Goal: Transaction & Acquisition: Purchase product/service

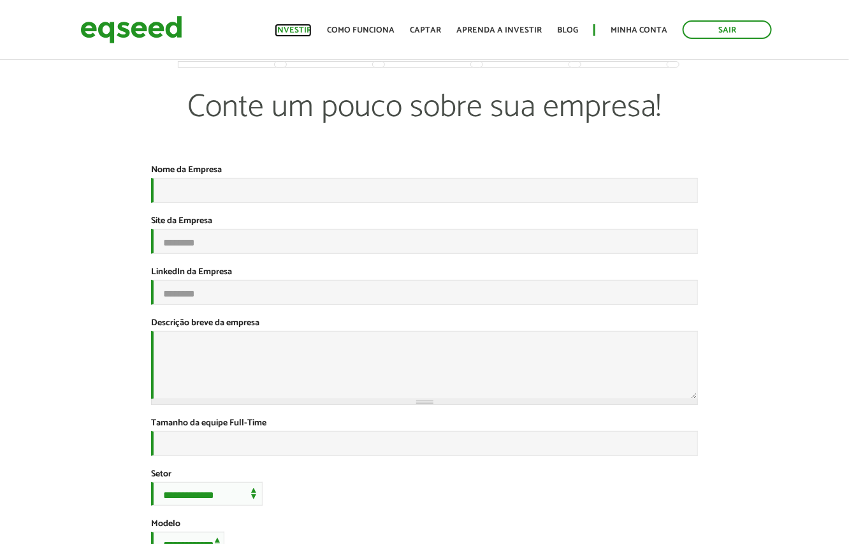
drag, startPoint x: 0, startPoint y: 0, endPoint x: 289, endPoint y: 34, distance: 291.5
click at [289, 34] on link "Investir" at bounding box center [293, 30] width 37 height 8
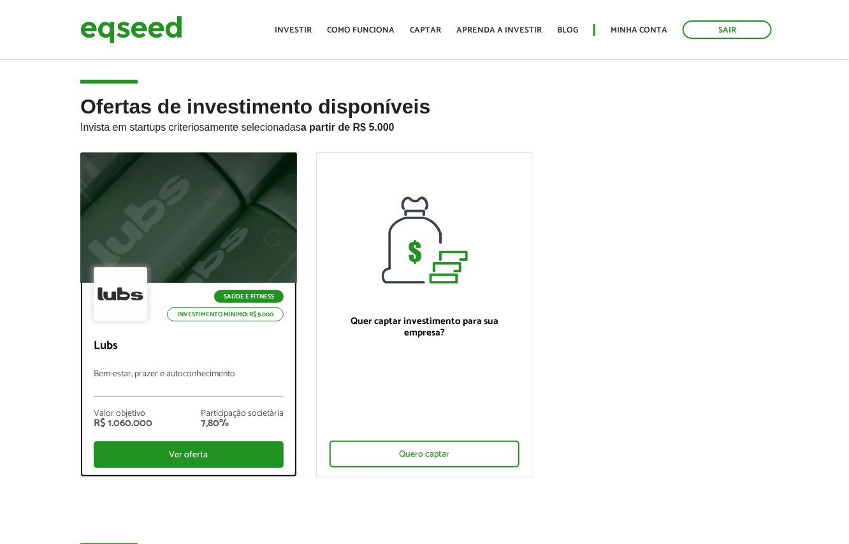
click at [129, 374] on p "Bem-estar, prazer e autoconhecimento" at bounding box center [189, 382] width 190 height 27
click at [164, 456] on div "Ver oferta" at bounding box center [189, 454] width 190 height 27
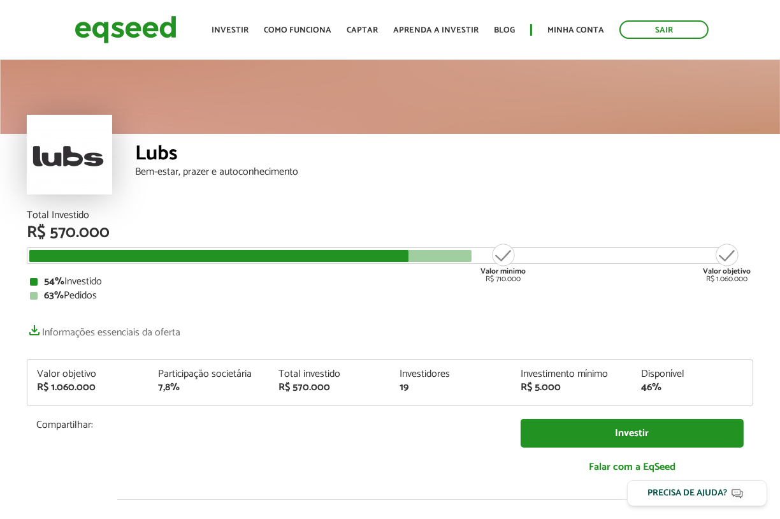
click at [143, 201] on div "Lubs Bem-estar, prazer e autoconhecimento" at bounding box center [444, 172] width 619 height 77
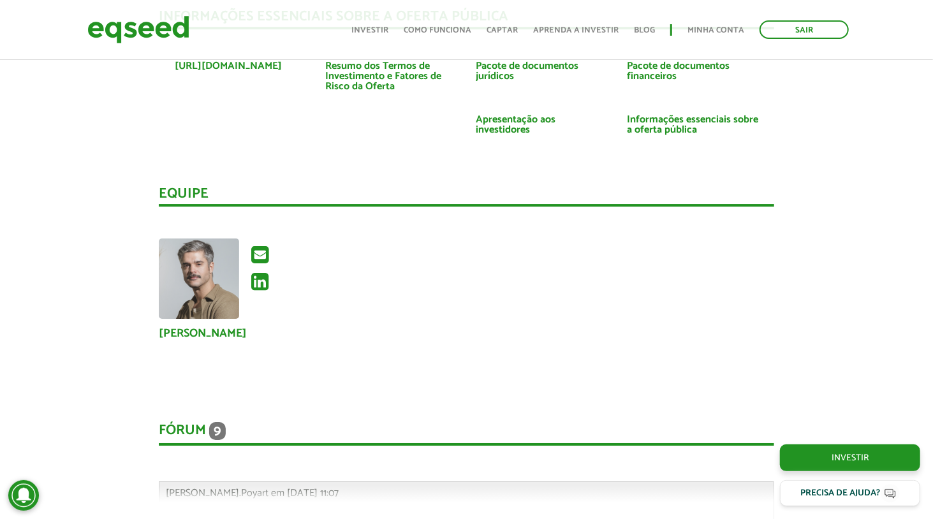
scroll to position [2550, 0]
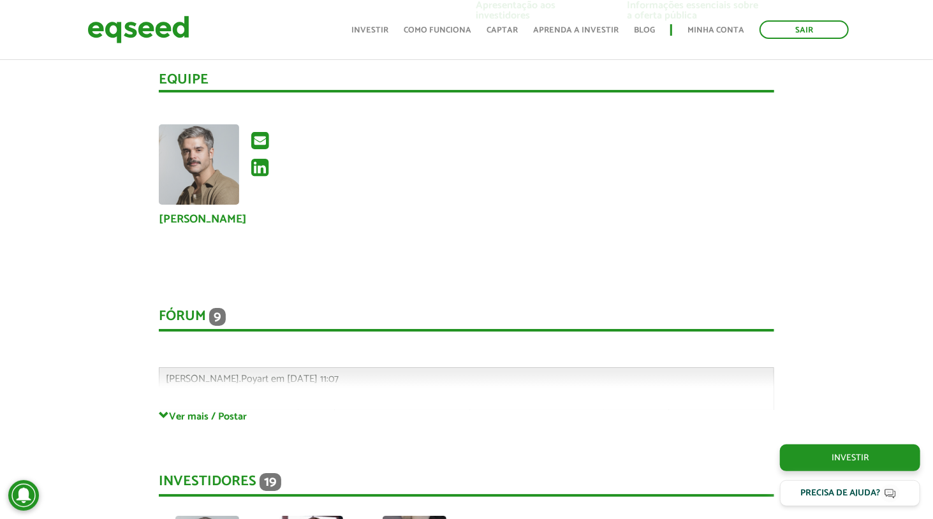
click at [236, 362] on div "Fórum 9 Comentários Gabriel.Poyart em 03/10/2025 - 11:07 Bem-vindo(a) ao fórum …" at bounding box center [466, 346] width 615 height 128
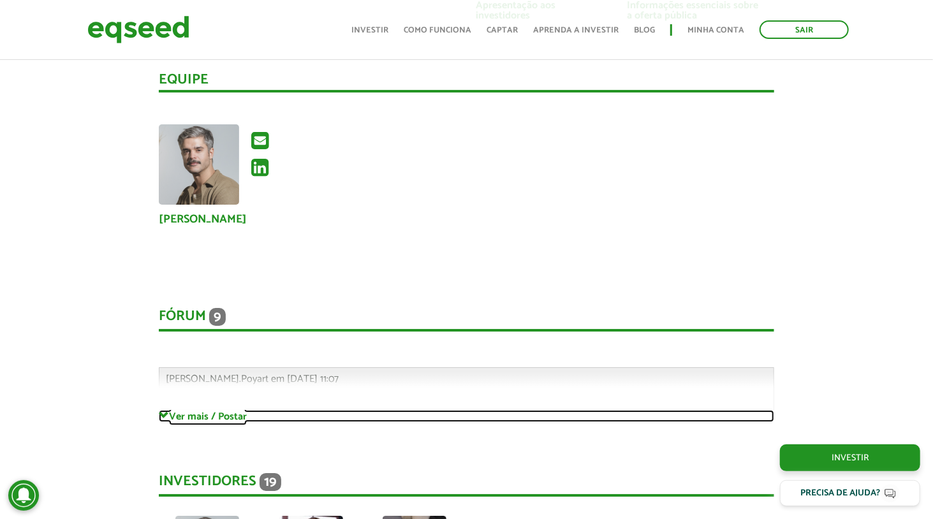
click at [223, 410] on link "Ver mais / Postar" at bounding box center [466, 416] width 615 height 12
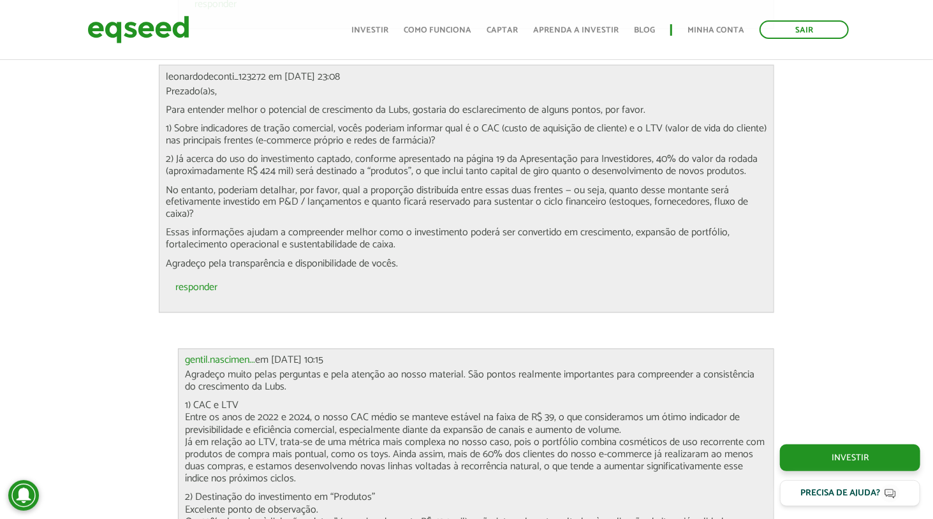
scroll to position [4017, 0]
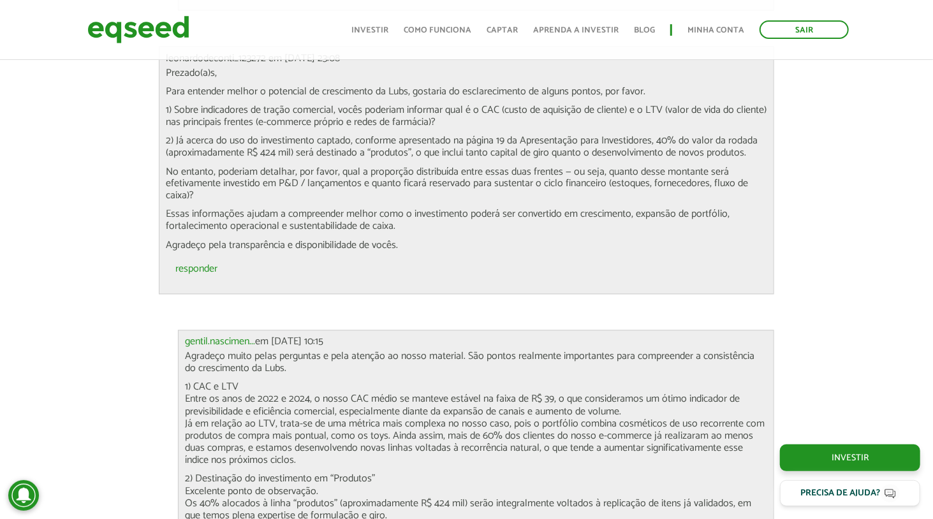
drag, startPoint x: 217, startPoint y: 344, endPoint x: 712, endPoint y: 394, distance: 498.0
click at [712, 394] on div "Agradeço muito pelas perguntas e pela atenção ao nosso material. São pontos rea…" at bounding box center [476, 510] width 582 height 319
click at [204, 400] on p "1) CAC e LTV Entre os anos de 2022 e 2024, o nosso CAC médio se manteve estável…" at bounding box center [476, 423] width 582 height 85
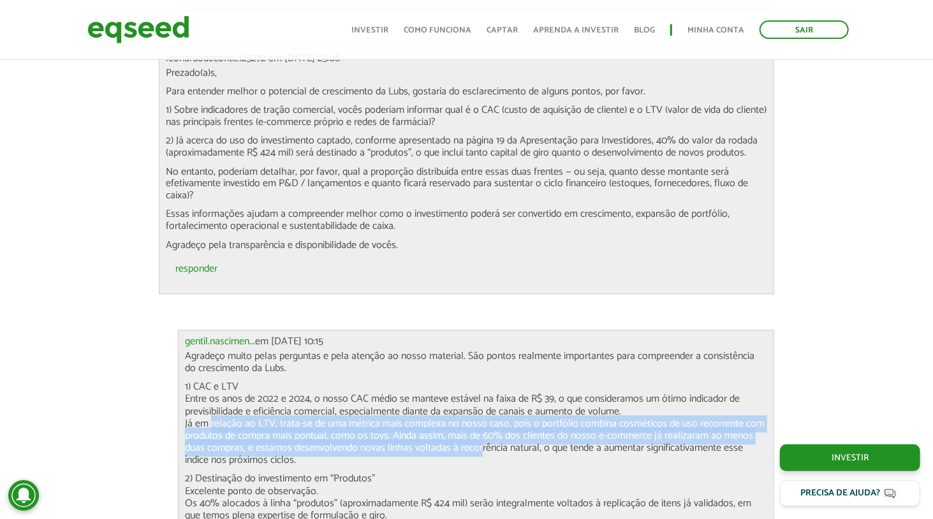
drag, startPoint x: 204, startPoint y: 400, endPoint x: 475, endPoint y: 430, distance: 272.7
click at [475, 430] on p "1) CAC e LTV Entre os anos de 2022 e 2024, o nosso CAC médio se manteve estável…" at bounding box center [476, 423] width 582 height 85
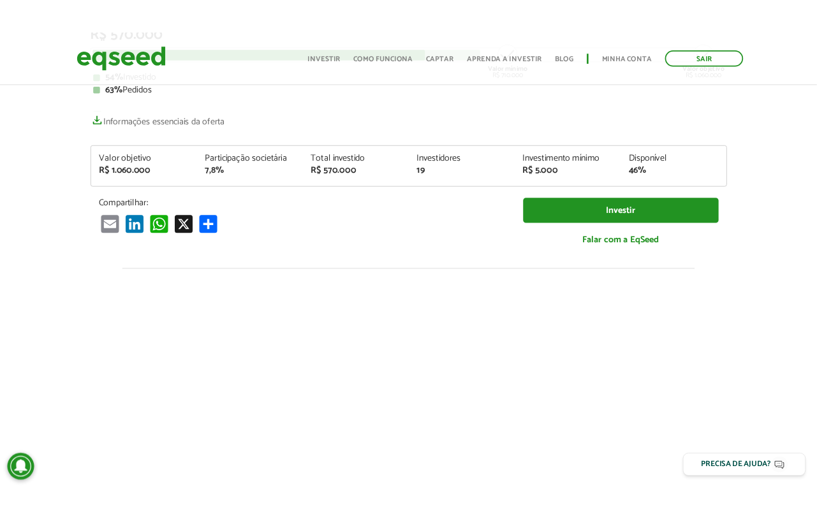
scroll to position [509, 0]
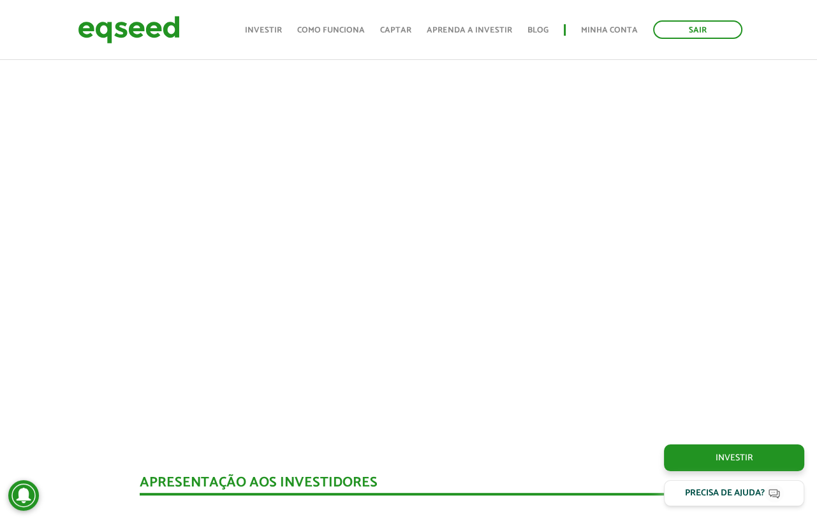
click at [20, 101] on div at bounding box center [408, 207] width 817 height 435
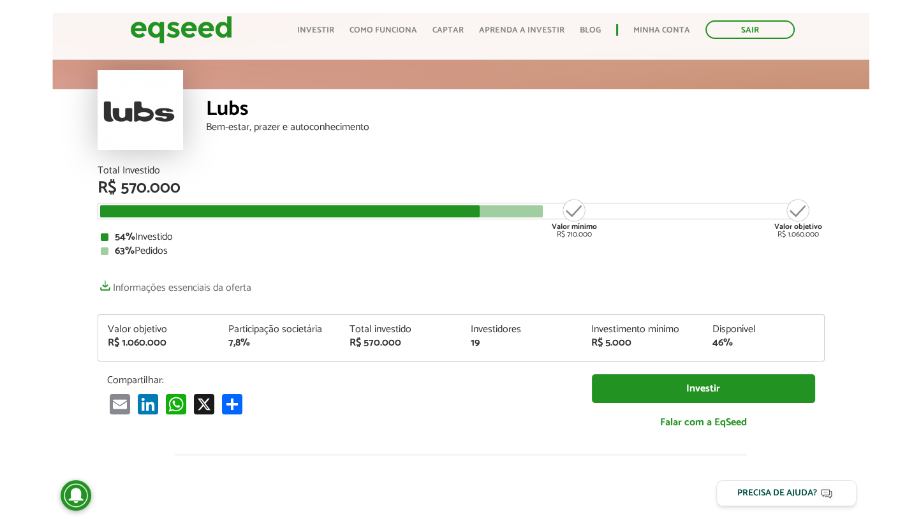
scroll to position [0, 0]
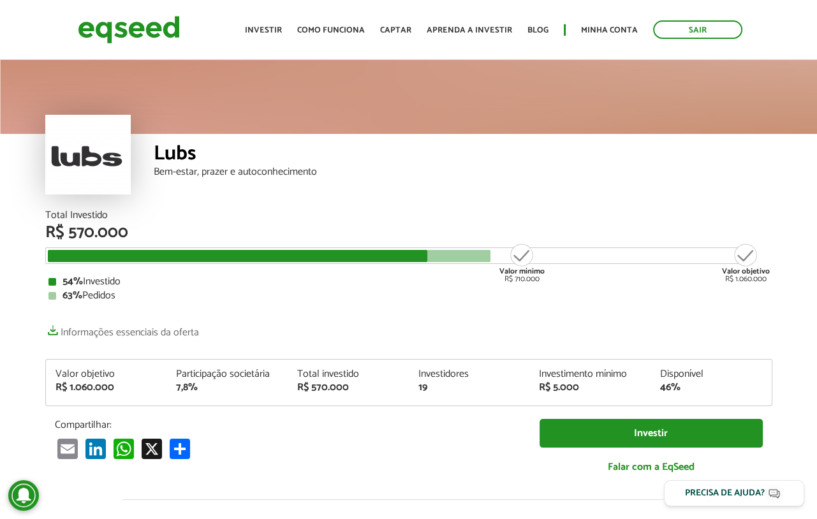
click at [285, 375] on div "Participação societária 7,8%" at bounding box center [226, 381] width 121 height 24
click at [594, 373] on div "Investimento mínimo" at bounding box center [590, 374] width 102 height 10
drag, startPoint x: 154, startPoint y: 154, endPoint x: 355, endPoint y: 172, distance: 201.7
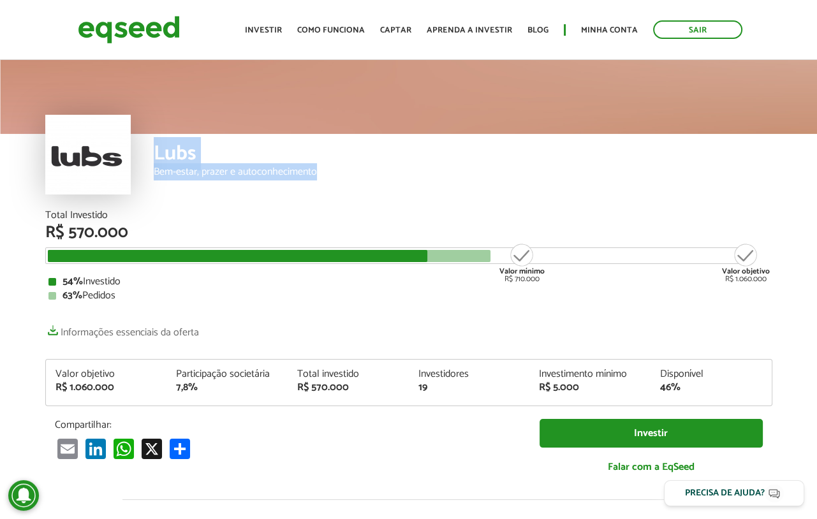
click at [355, 172] on div "Lubs Bem-estar, prazer e autoconhecimento" at bounding box center [463, 172] width 619 height 77
click at [129, 332] on link "Informações essenciais da oferta" at bounding box center [122, 329] width 154 height 18
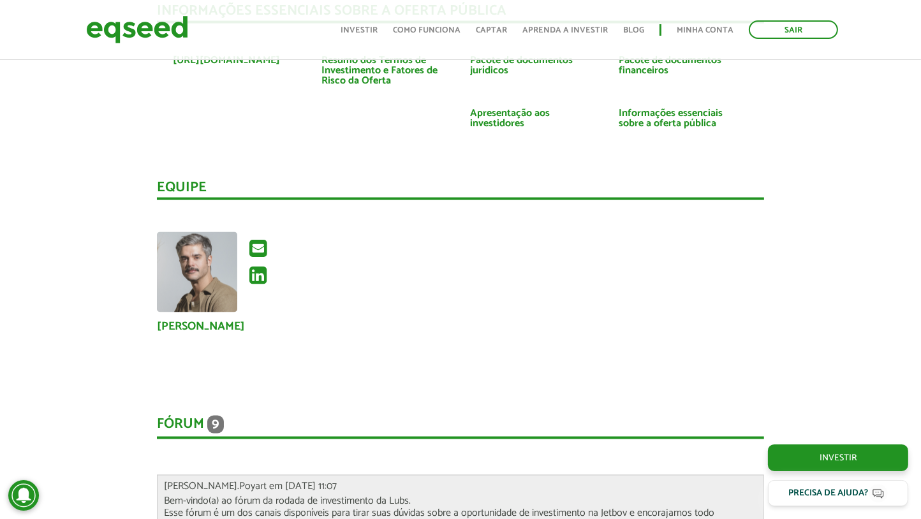
scroll to position [2359, 0]
